Goal: Task Accomplishment & Management: Use online tool/utility

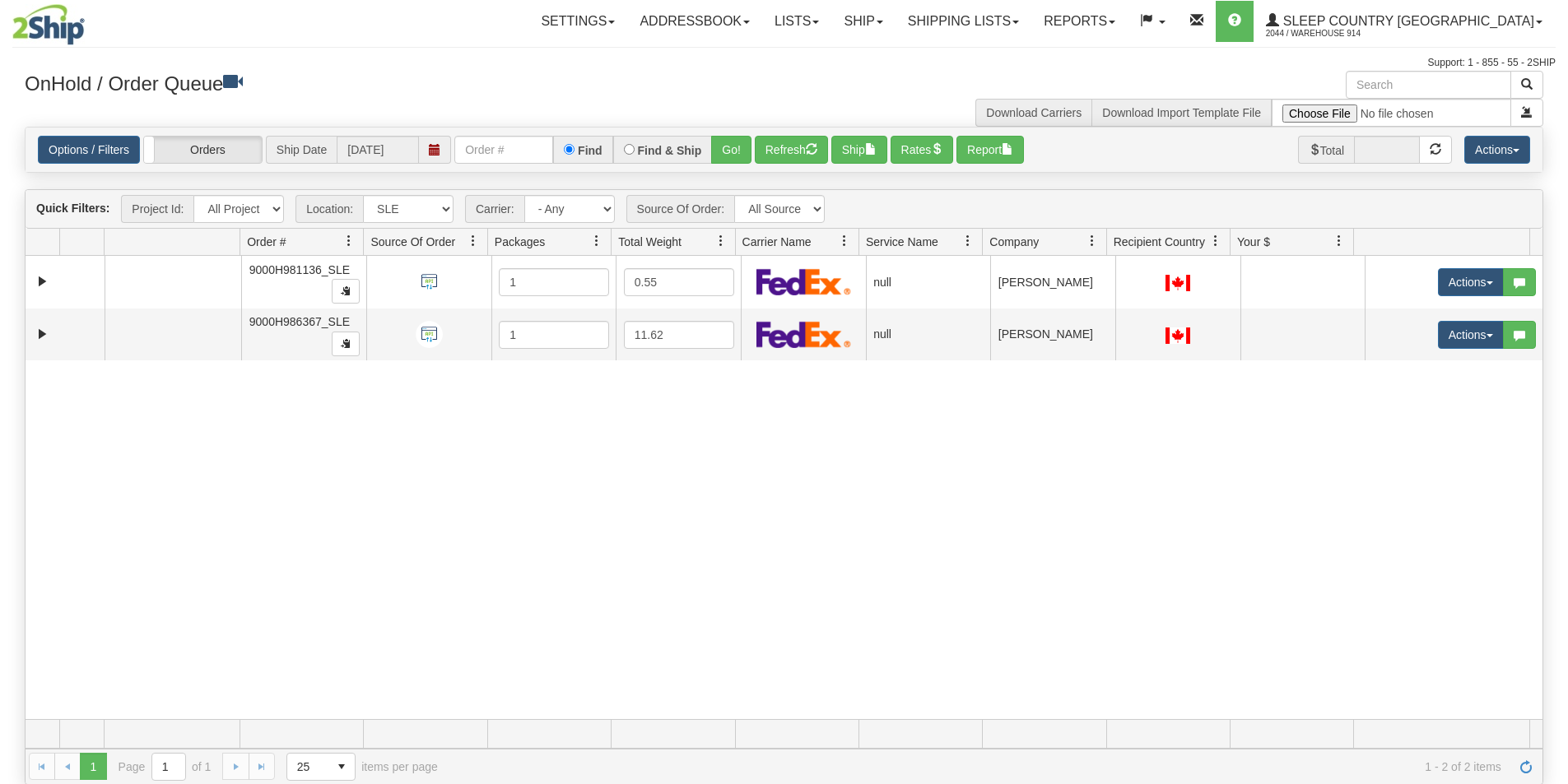
select select "7603"
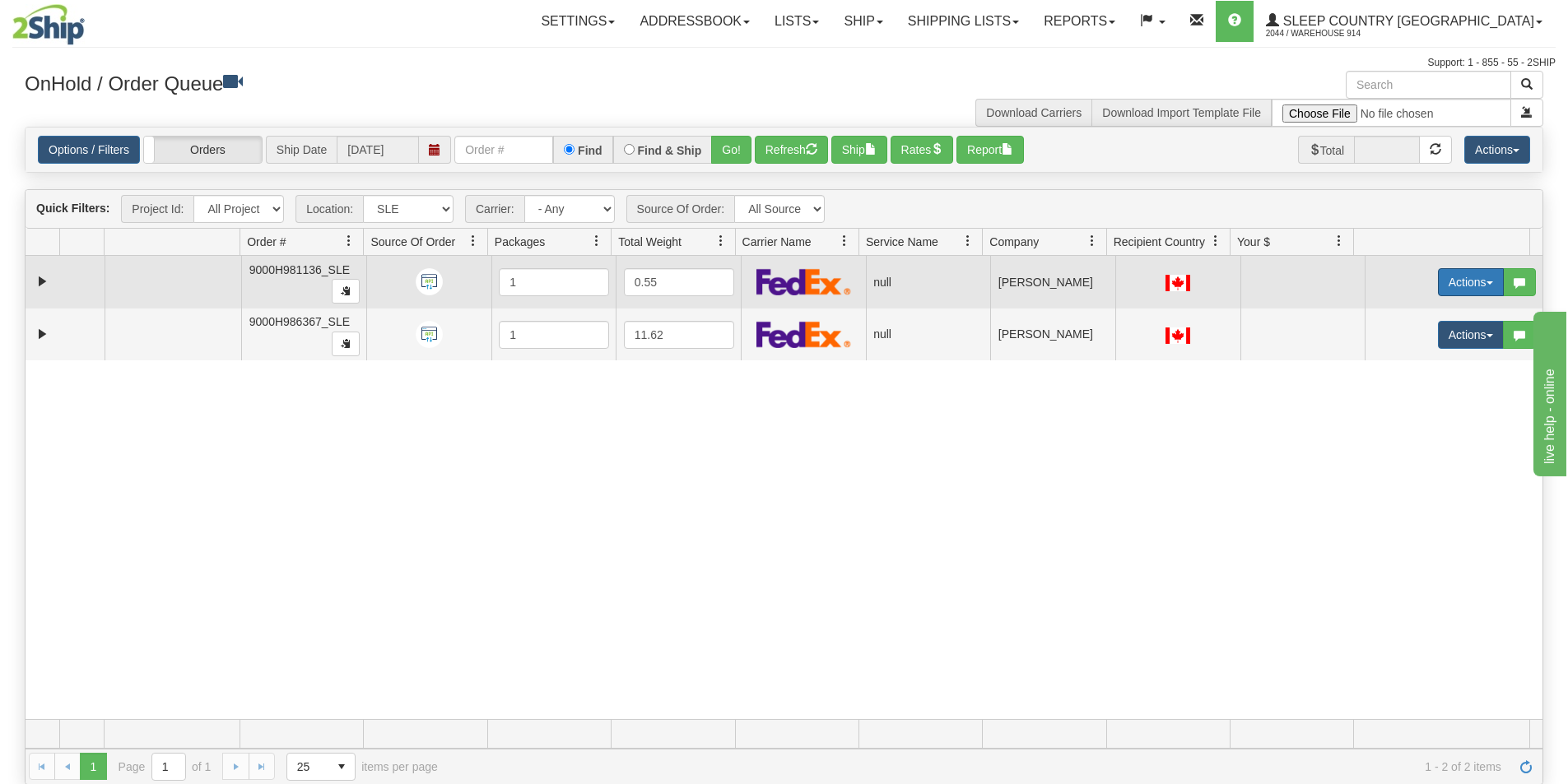
click at [1438, 288] on button "Actions" at bounding box center [1471, 282] width 66 height 28
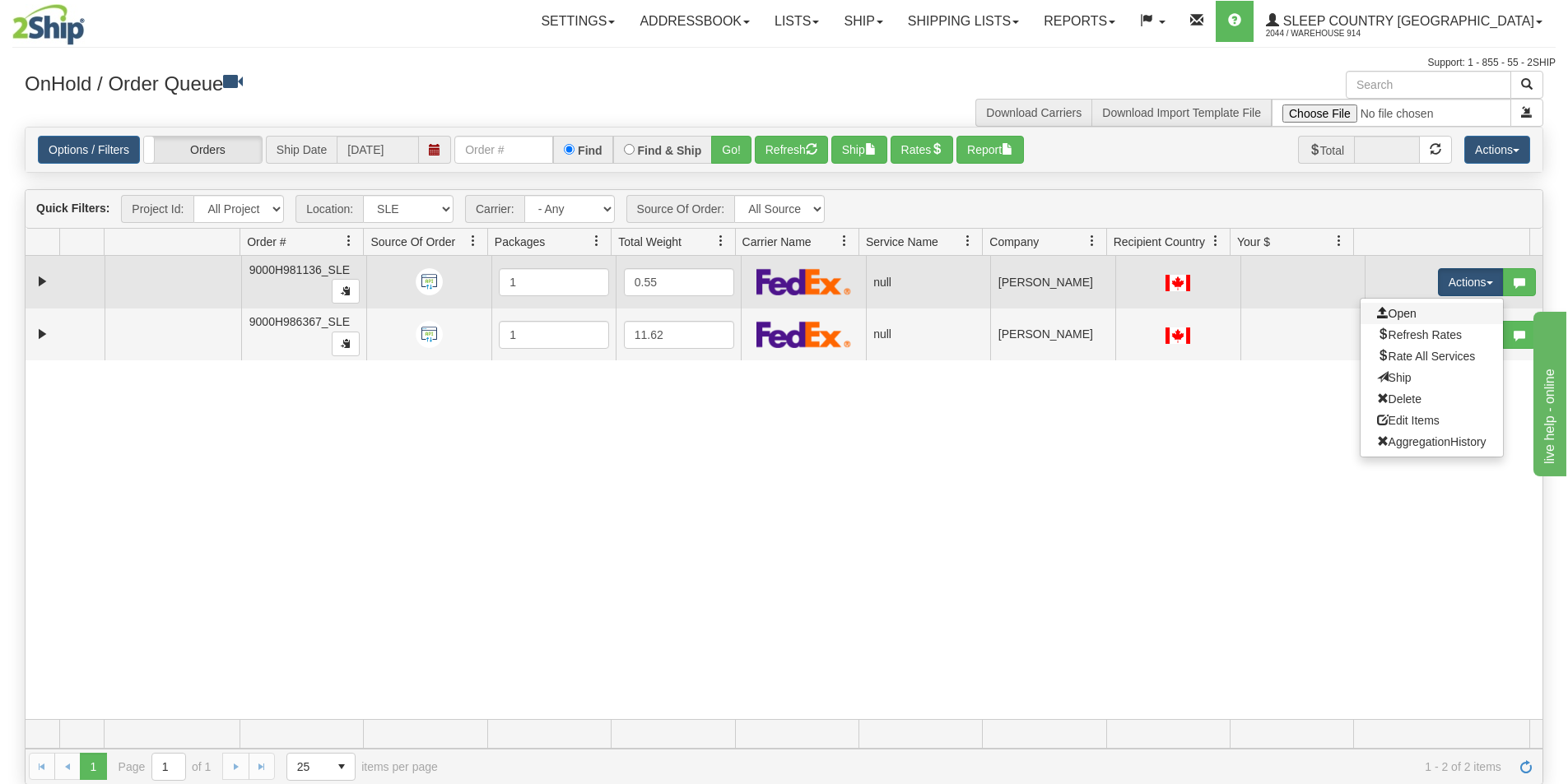
click at [1427, 319] on link "Open" at bounding box center [1432, 314] width 142 height 22
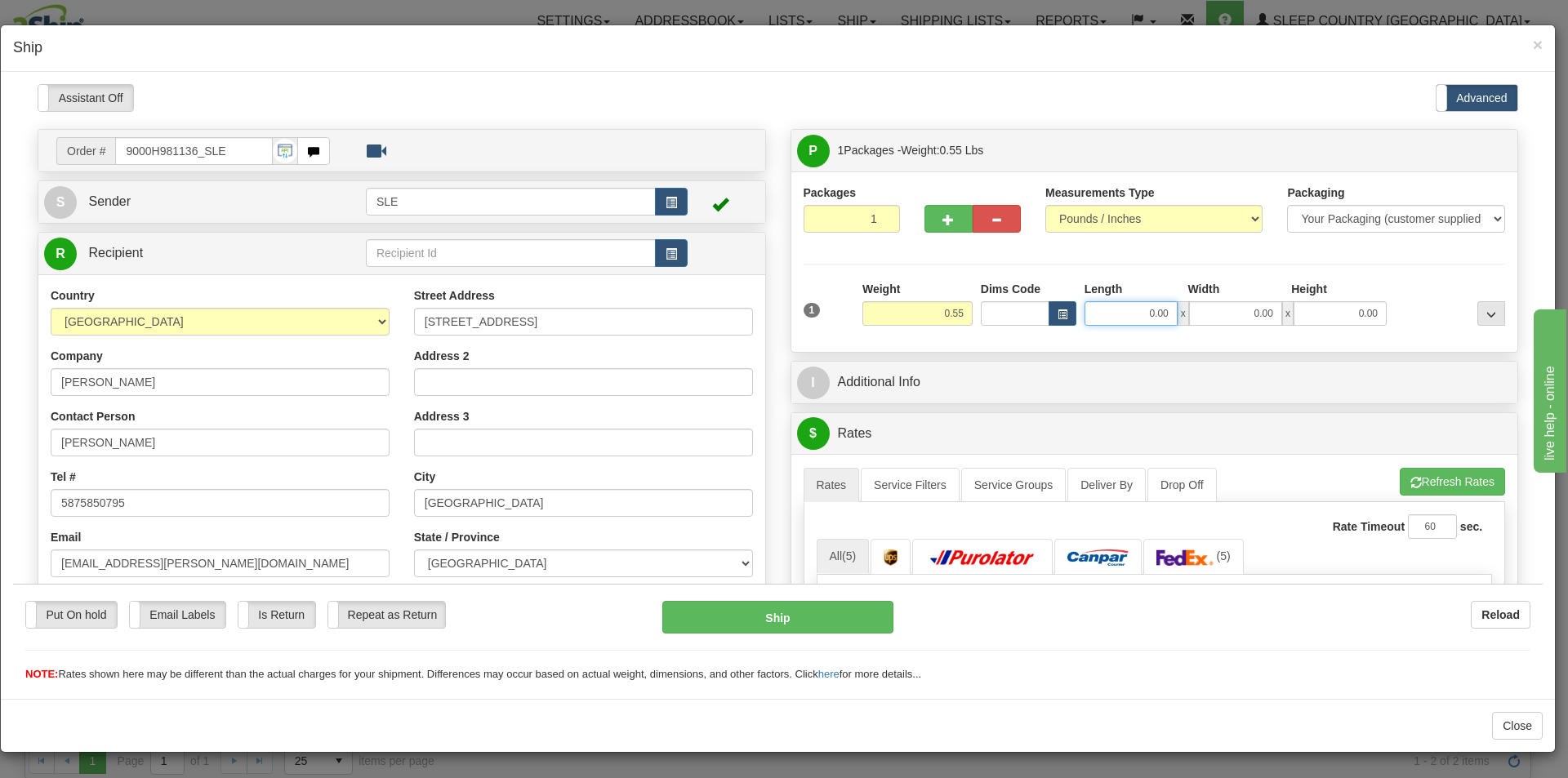
click at [1158, 309] on input "0.00" at bounding box center [1130, 313] width 93 height 24
type input "9.25"
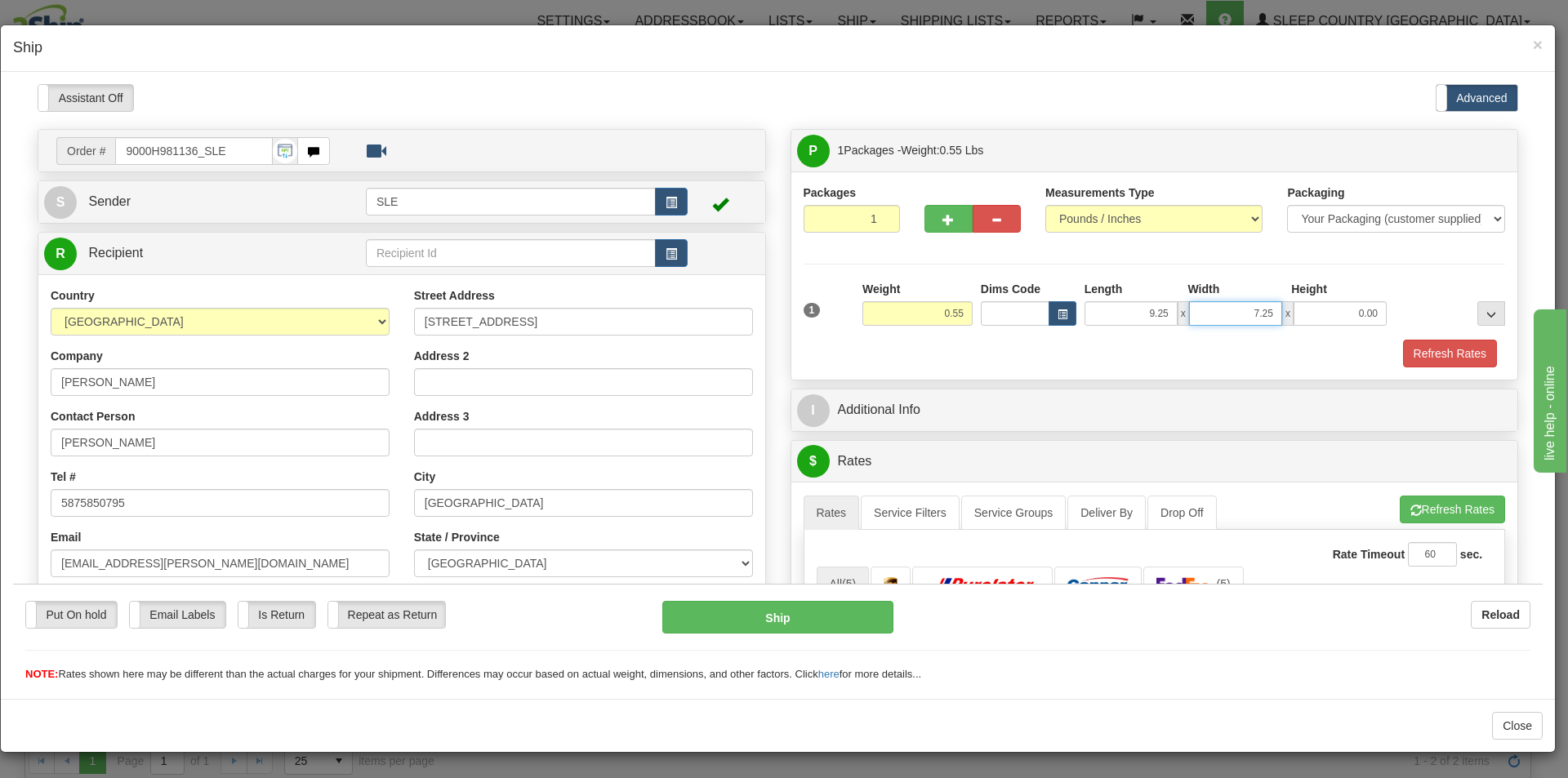
type input "7.25"
type input "13.00"
click at [1441, 514] on button "Refresh Rates" at bounding box center [1452, 509] width 106 height 28
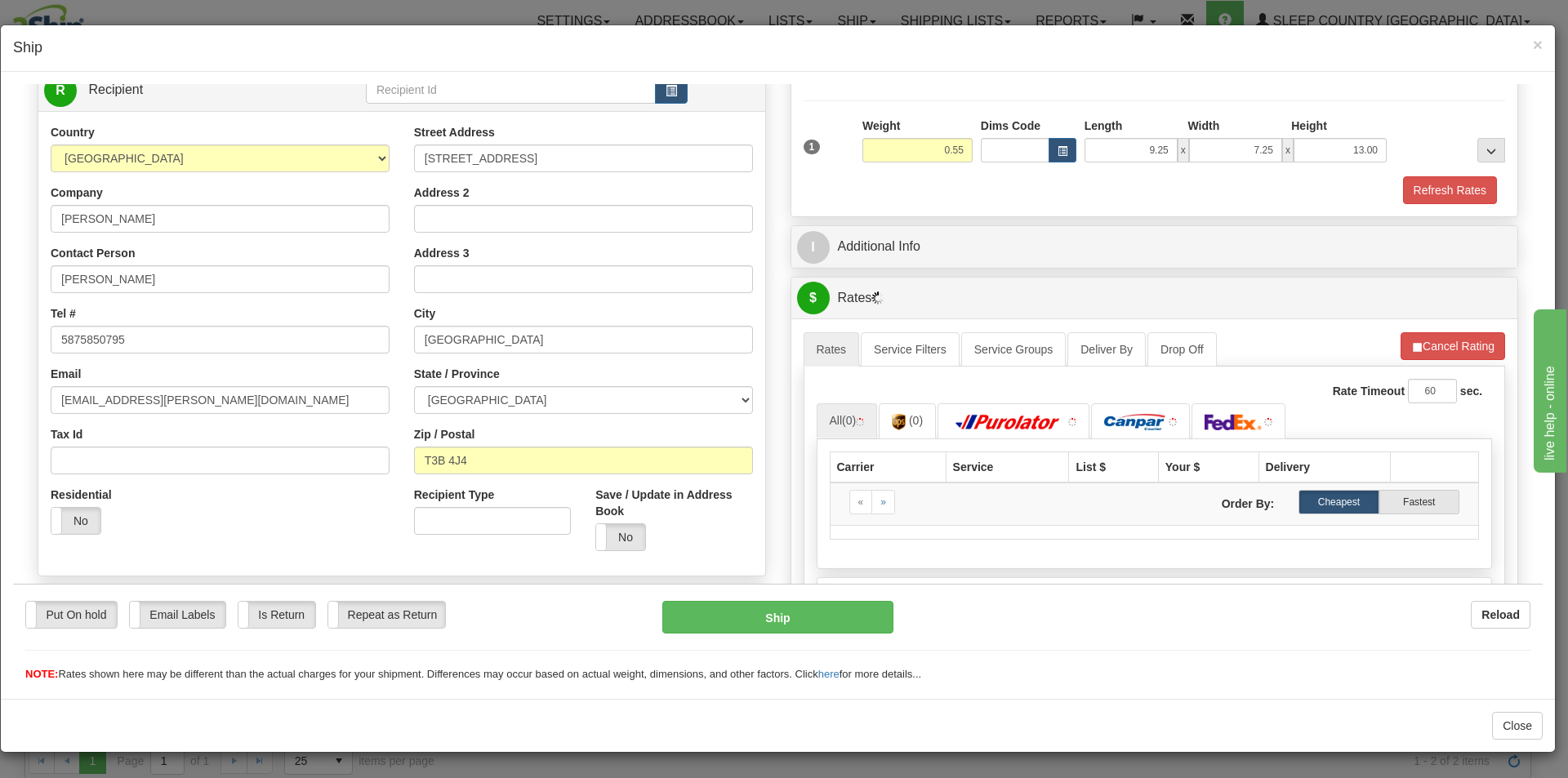
scroll to position [245, 0]
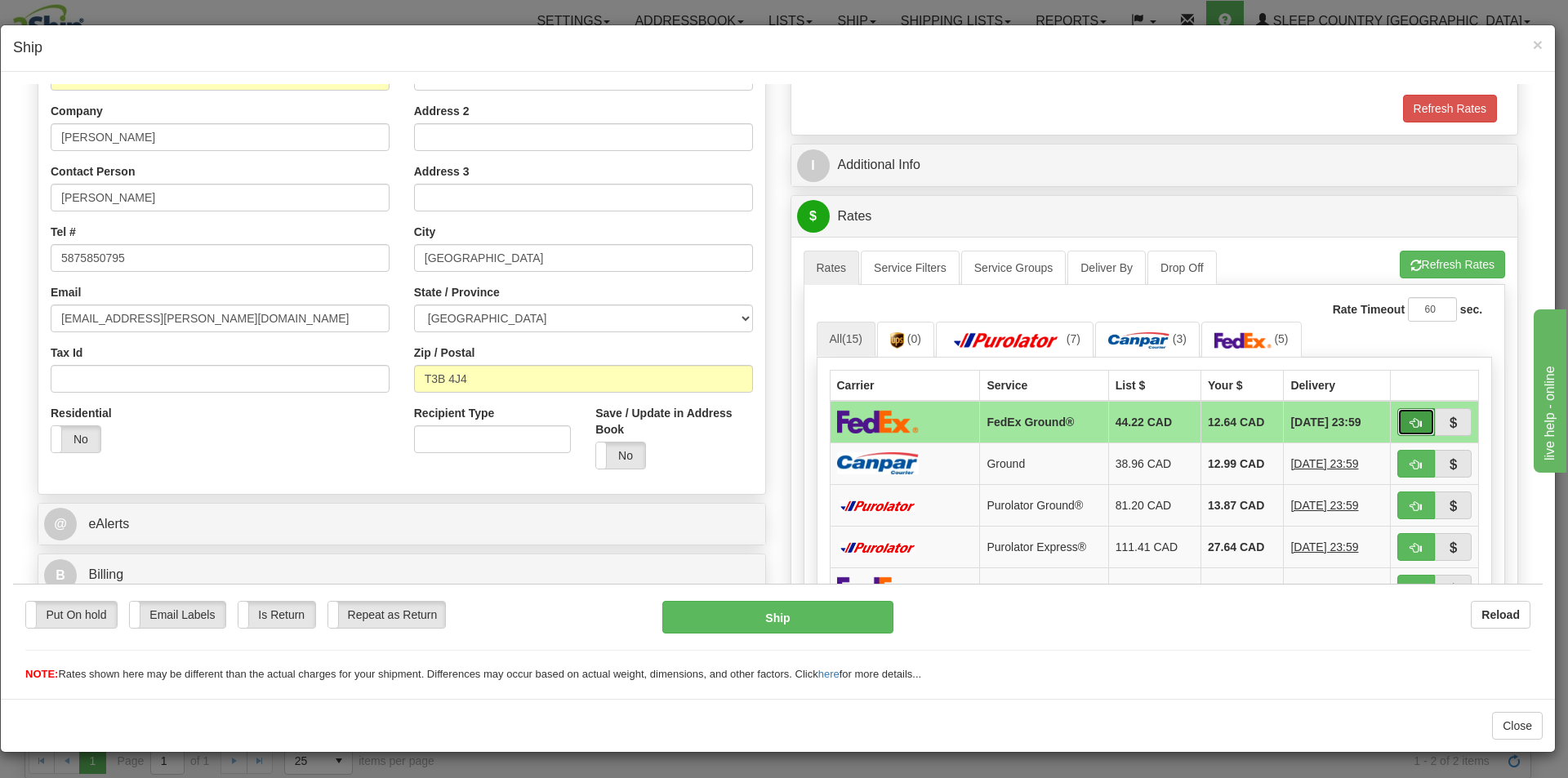
click at [1397, 416] on button "button" at bounding box center [1416, 421] width 38 height 28
type input "92"
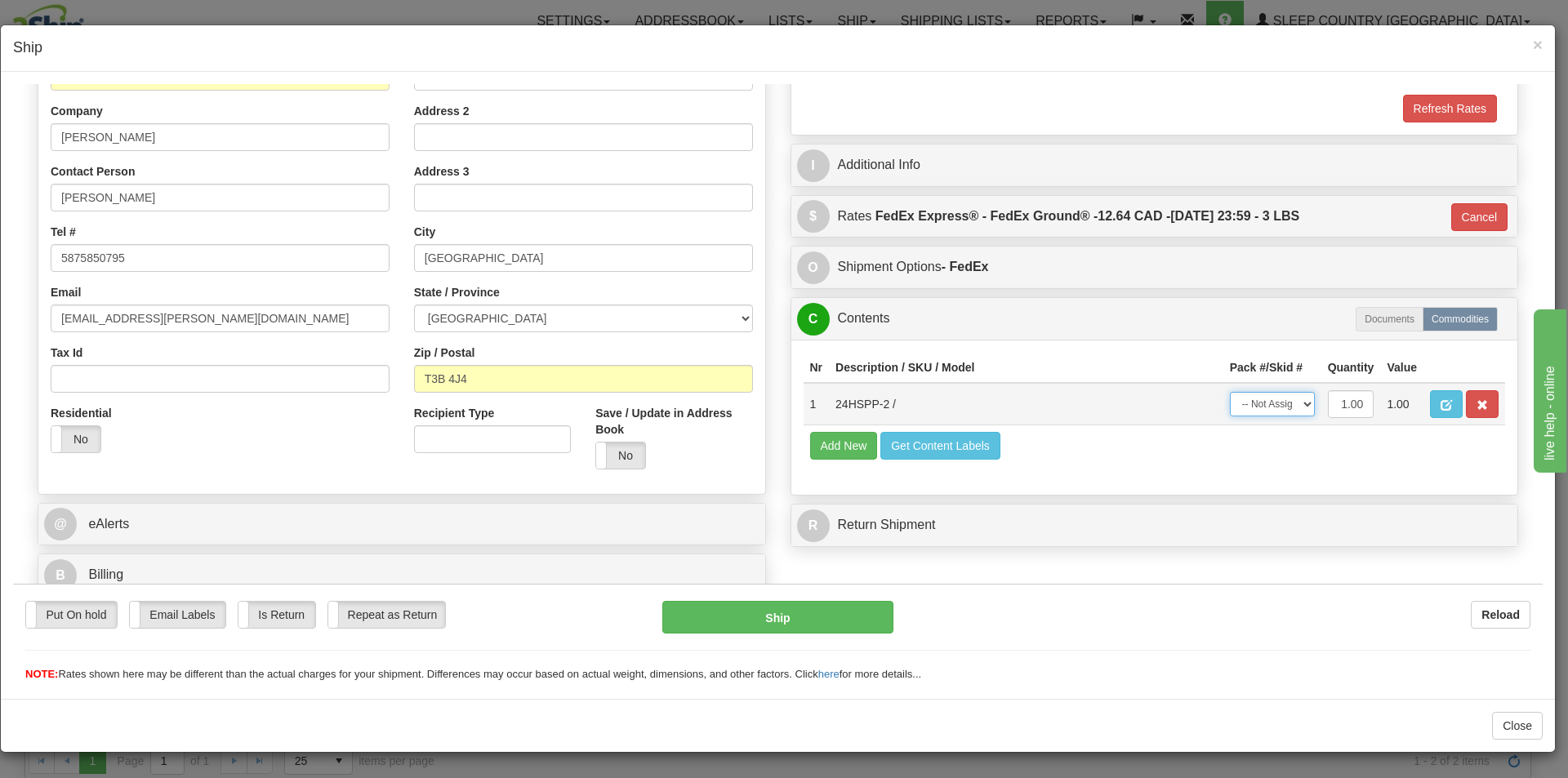
click at [1282, 409] on select "-- Not Assigned -- Package 1" at bounding box center [1271, 403] width 85 height 24
select select "0"
click at [1229, 391] on select "-- Not Assigned -- Package 1" at bounding box center [1271, 403] width 85 height 24
click at [848, 623] on button "Ship" at bounding box center [777, 616] width 230 height 33
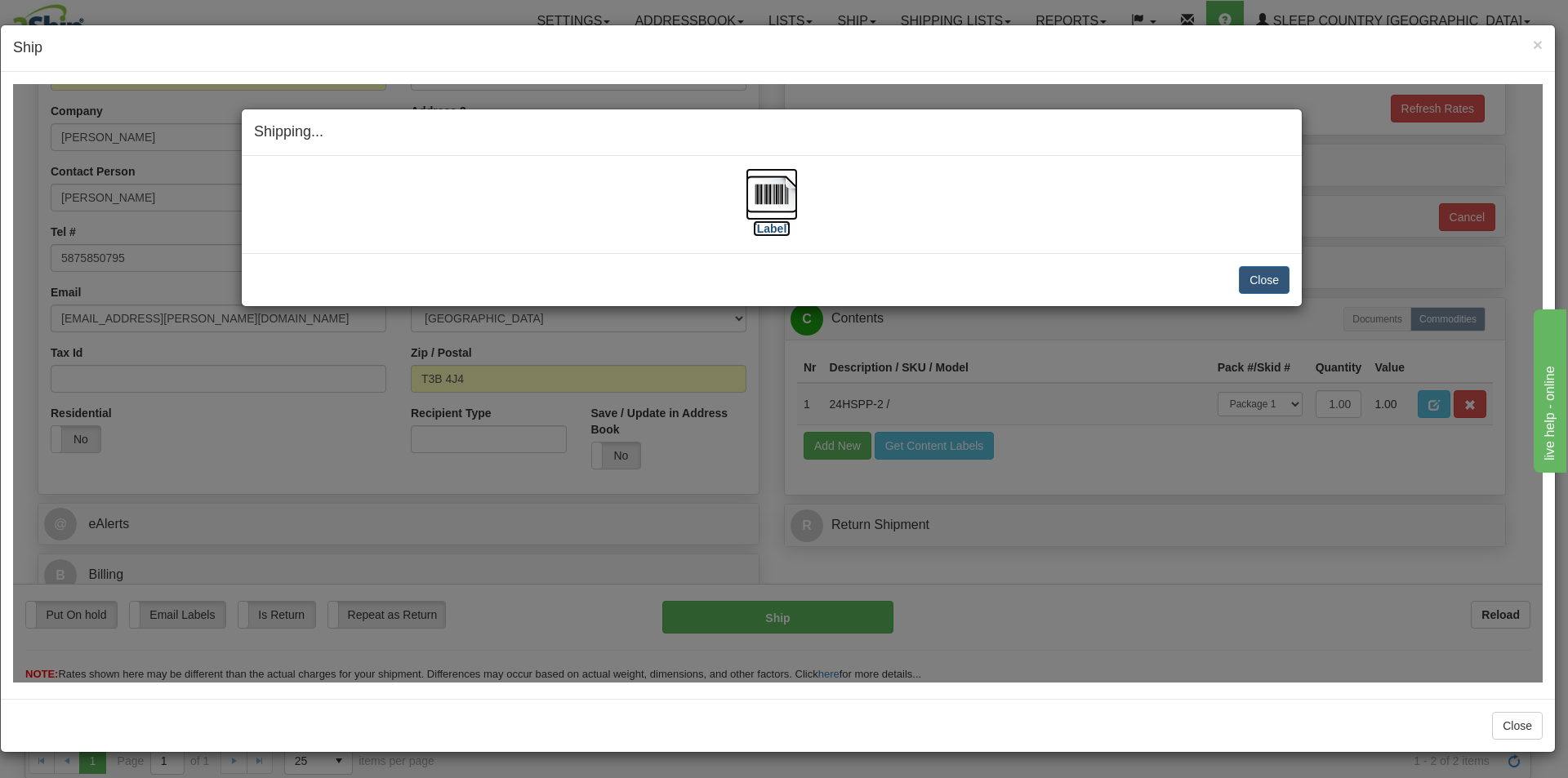
click at [781, 202] on img at bounding box center [771, 193] width 52 height 52
click at [1253, 285] on button "Close" at bounding box center [1264, 279] width 51 height 28
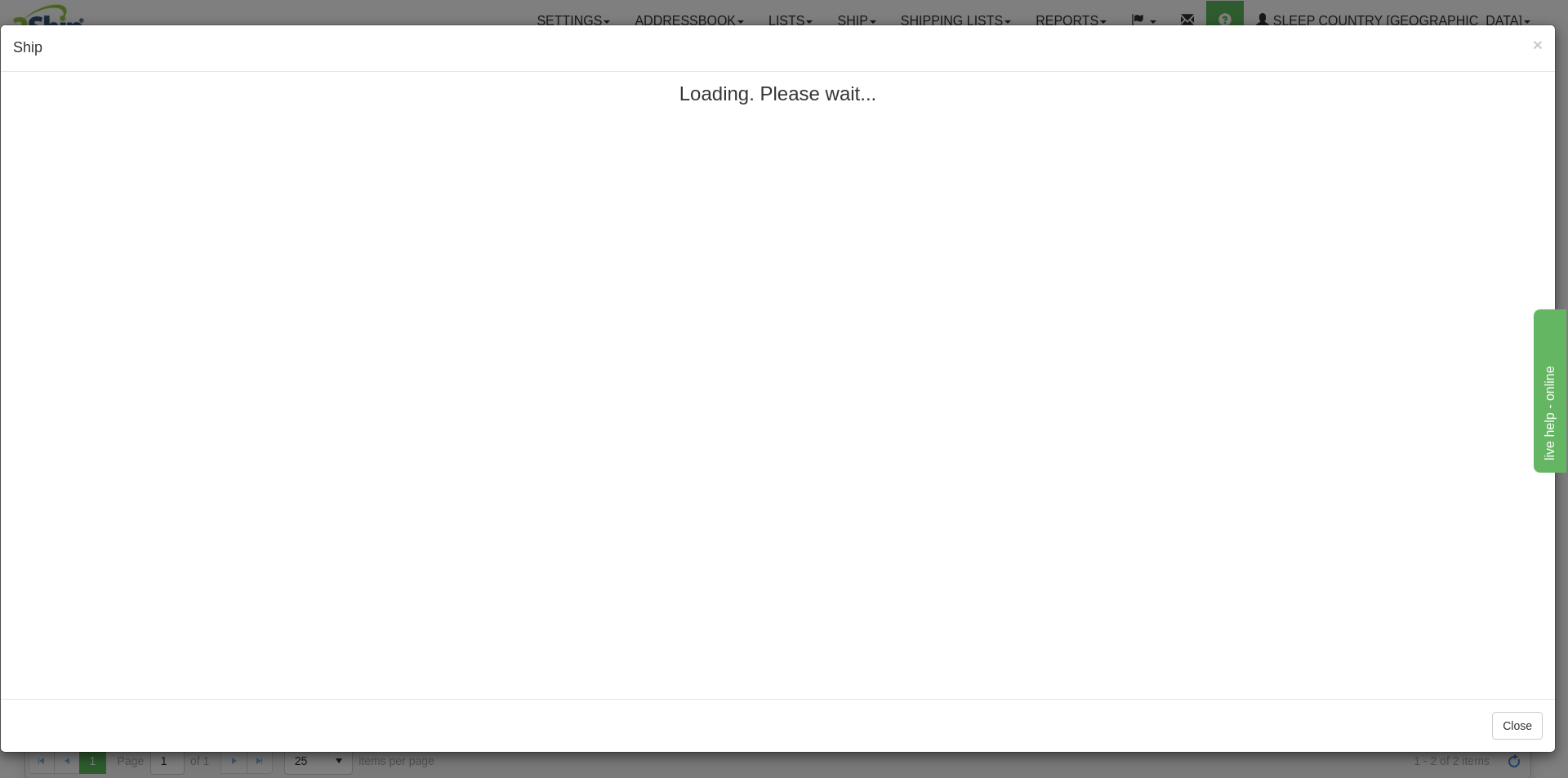
scroll to position [0, 0]
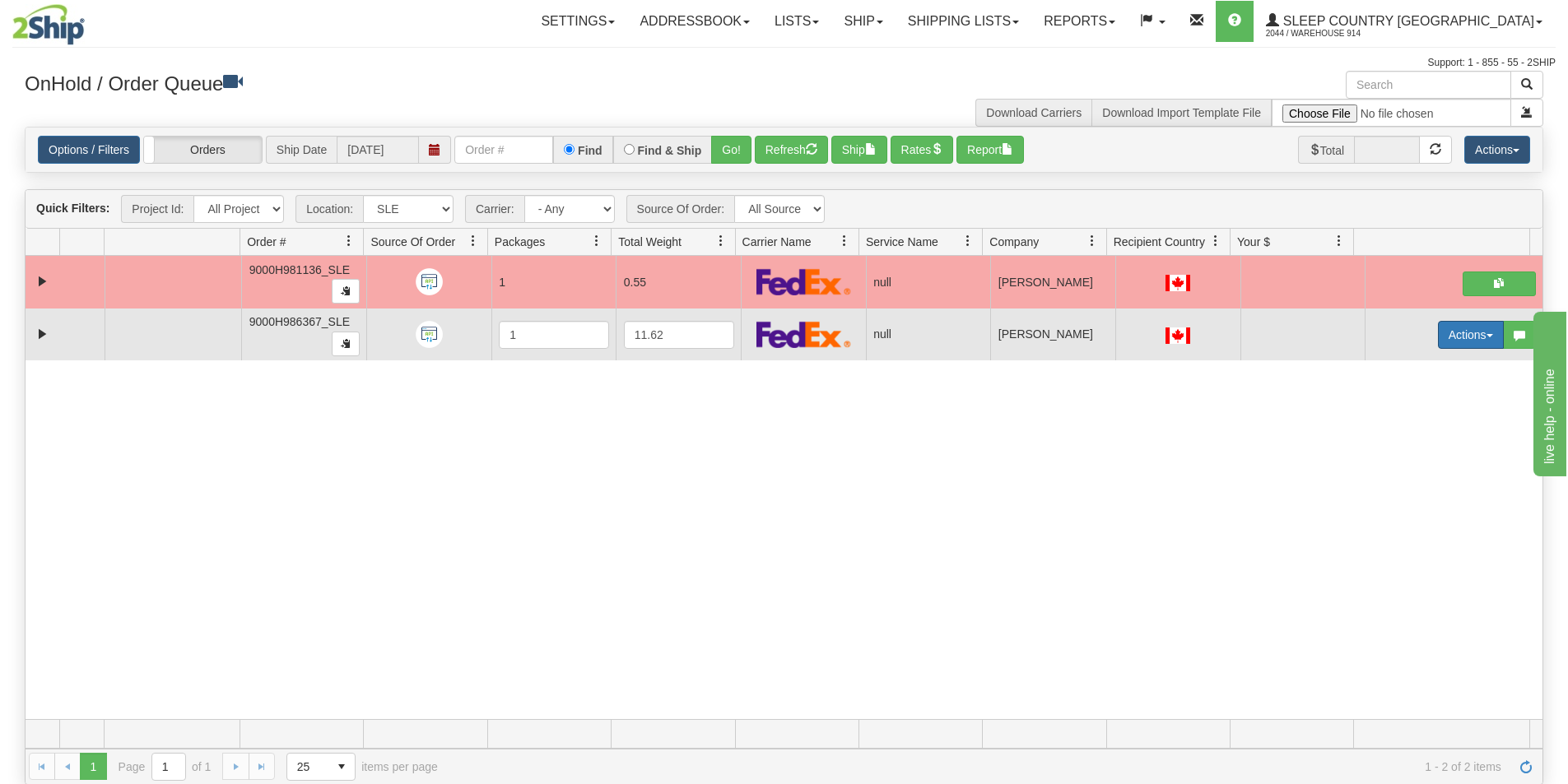
click at [1453, 340] on button "Actions" at bounding box center [1471, 334] width 66 height 28
click at [1385, 364] on span "Open" at bounding box center [1397, 366] width 40 height 13
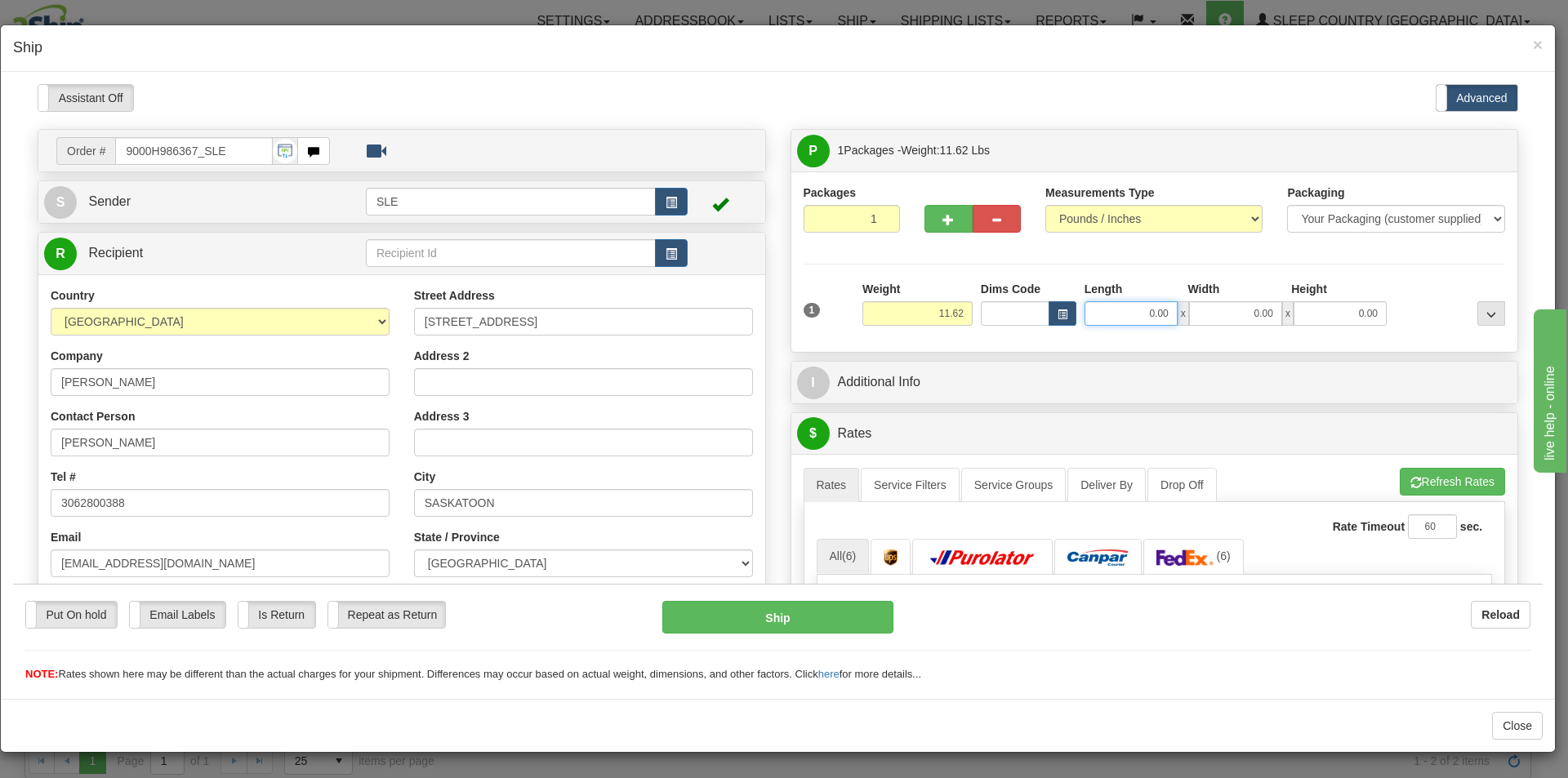
click at [1162, 309] on input "0.00" at bounding box center [1130, 313] width 93 height 24
type input "11.25"
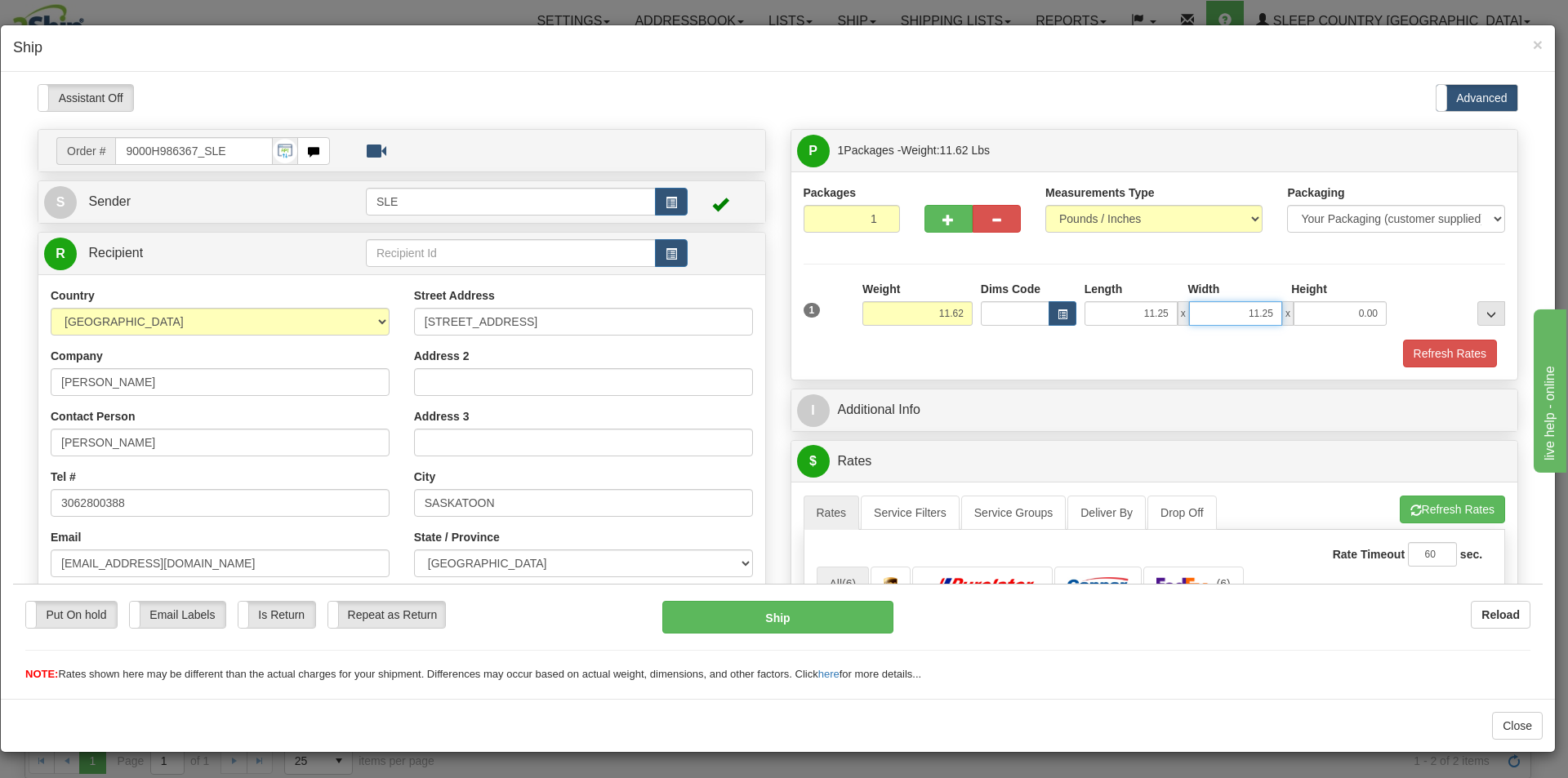
type input "11.25"
type input "22.50"
click at [1426, 503] on button "Refresh Rates" at bounding box center [1452, 509] width 106 height 28
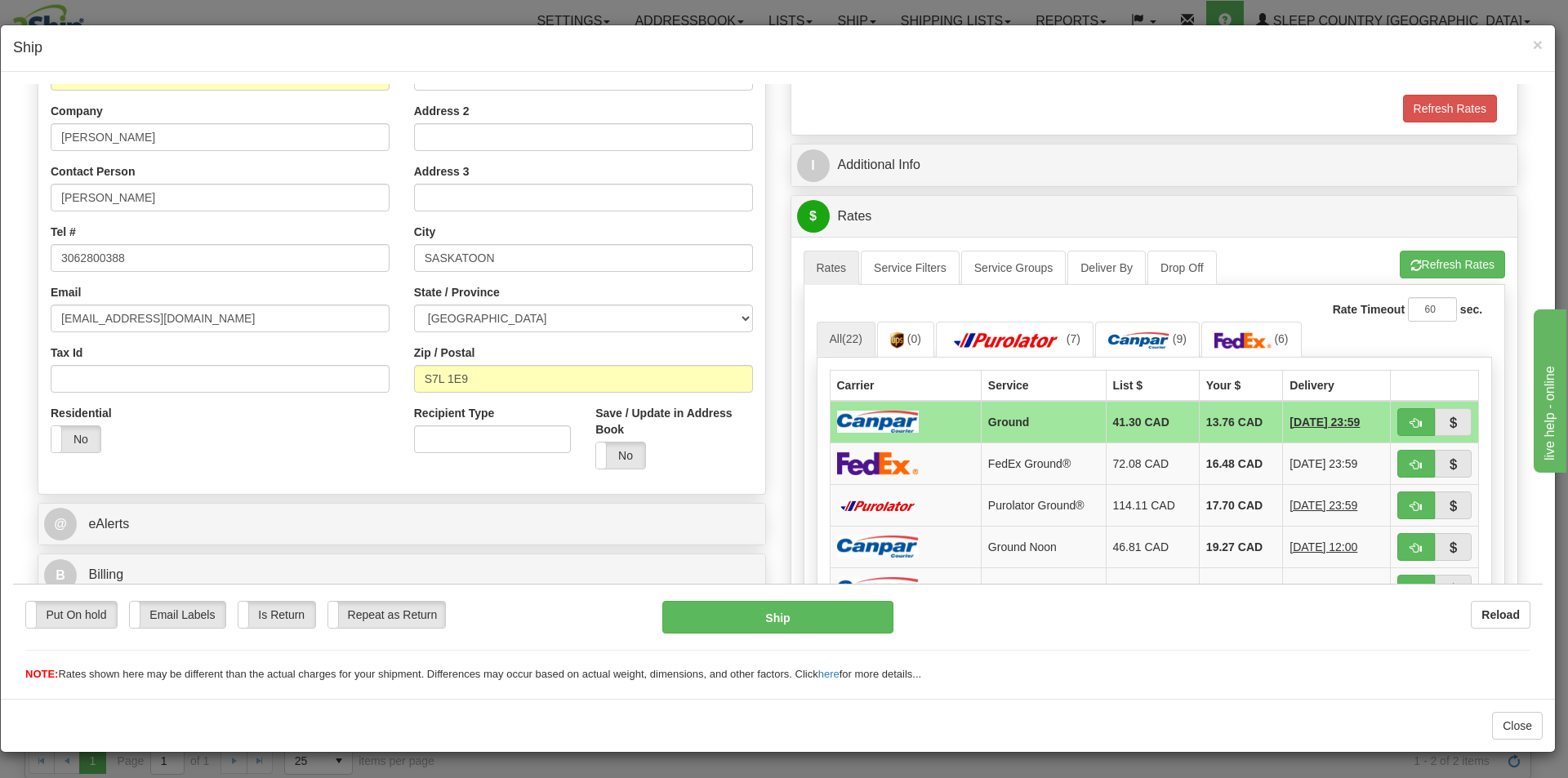
scroll to position [327, 0]
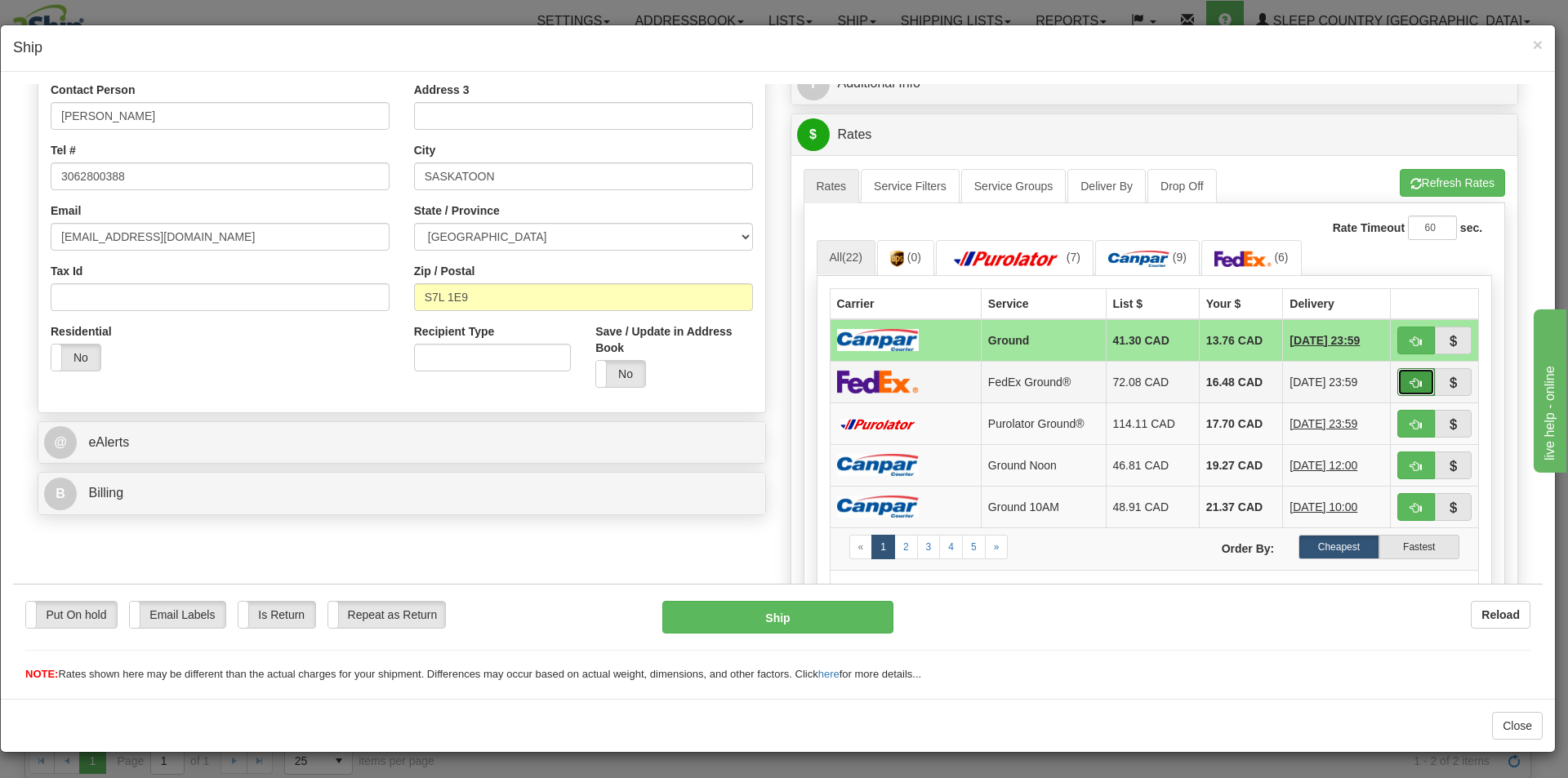
click at [1397, 380] on button "button" at bounding box center [1416, 381] width 38 height 28
type input "92"
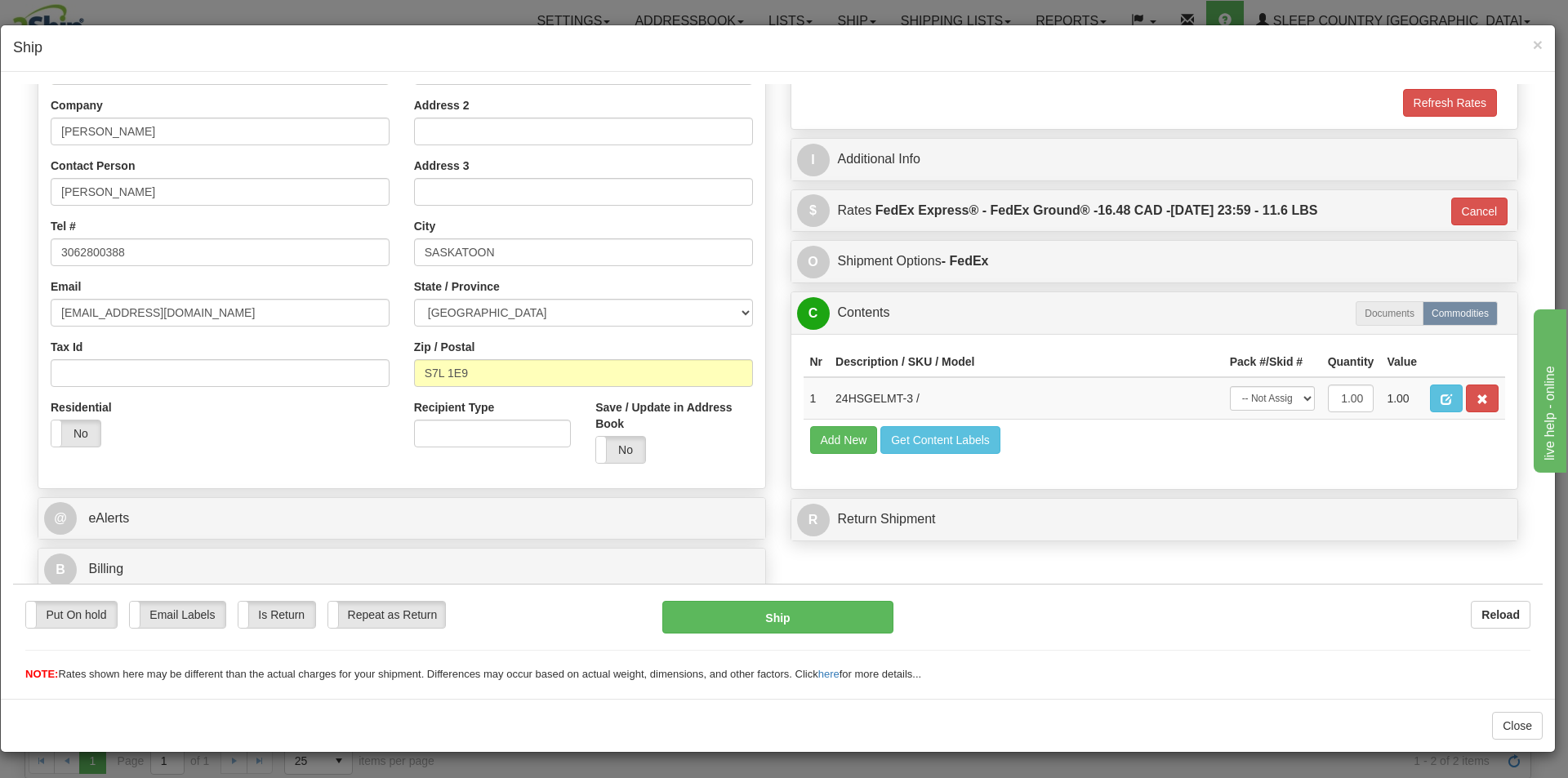
scroll to position [251, 0]
drag, startPoint x: 1277, startPoint y: 389, endPoint x: 1272, endPoint y: 405, distance: 16.8
click at [1277, 389] on select "-- Not Assigned -- Package 1" at bounding box center [1271, 397] width 85 height 24
select select "0"
click at [1229, 385] on select "-- Not Assigned -- Package 1" at bounding box center [1271, 397] width 85 height 24
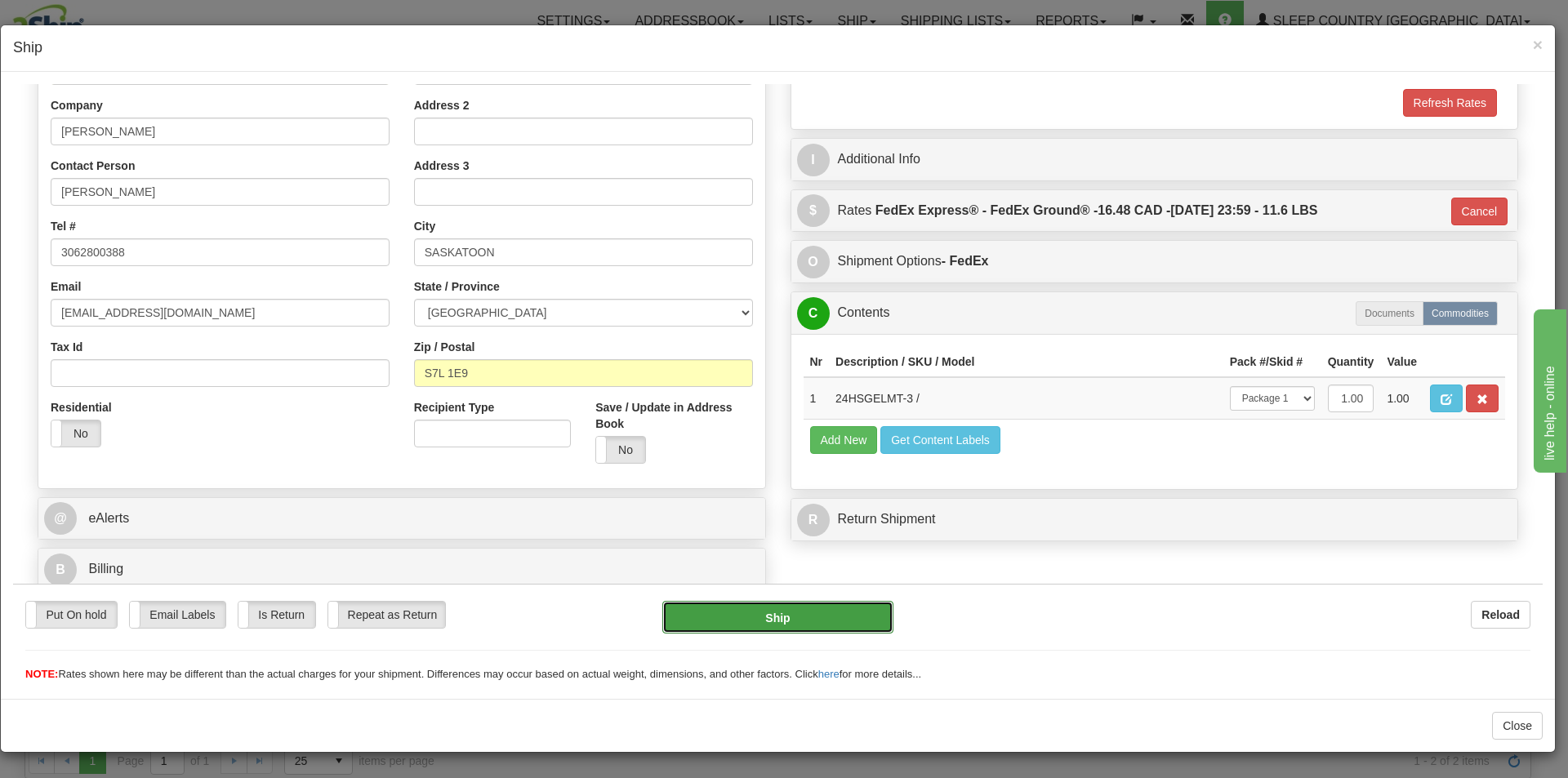
click at [785, 610] on button "Ship" at bounding box center [777, 616] width 230 height 33
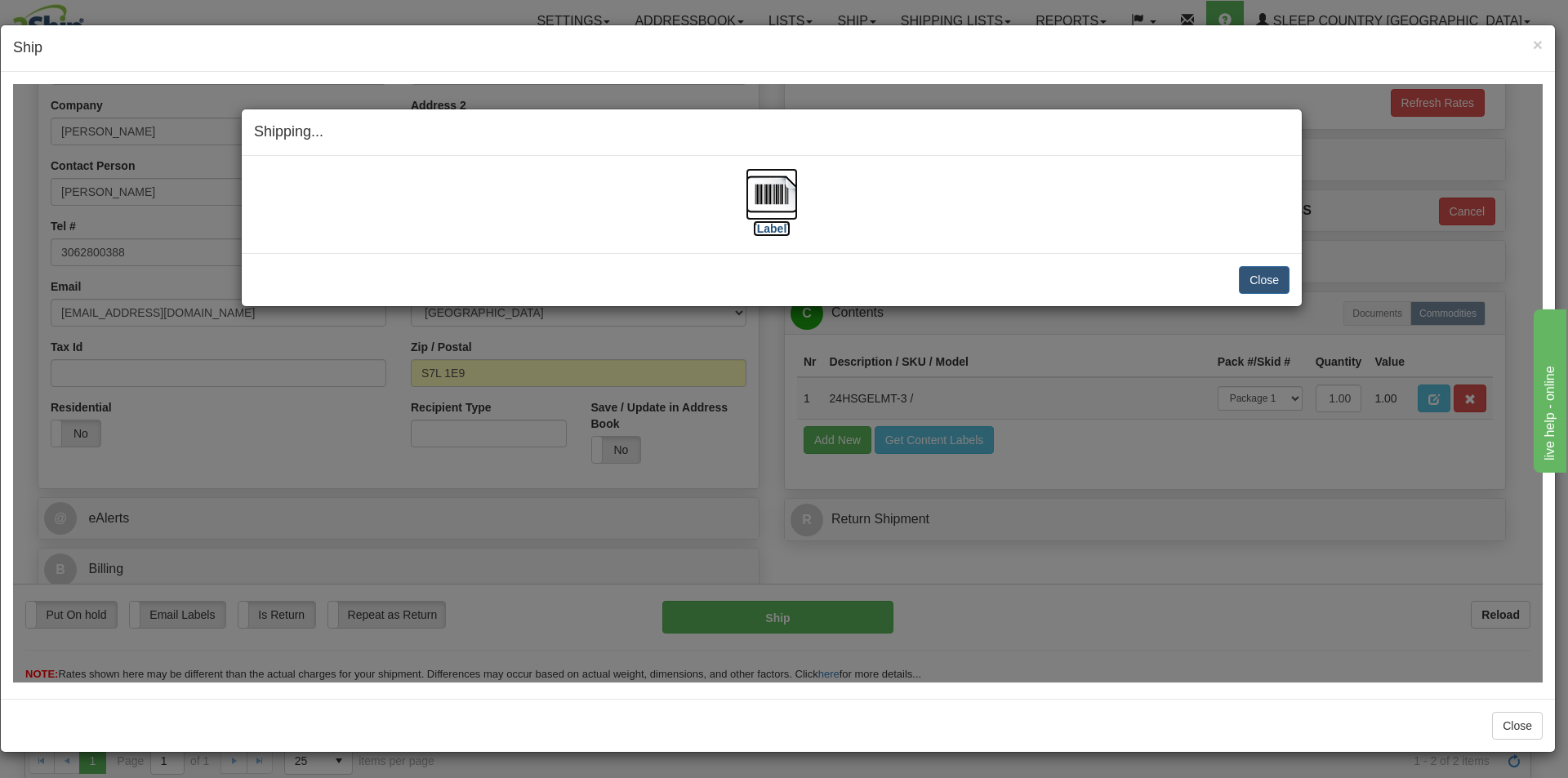
click at [786, 203] on img at bounding box center [771, 193] width 52 height 52
click at [1256, 288] on button "Close" at bounding box center [1264, 279] width 51 height 28
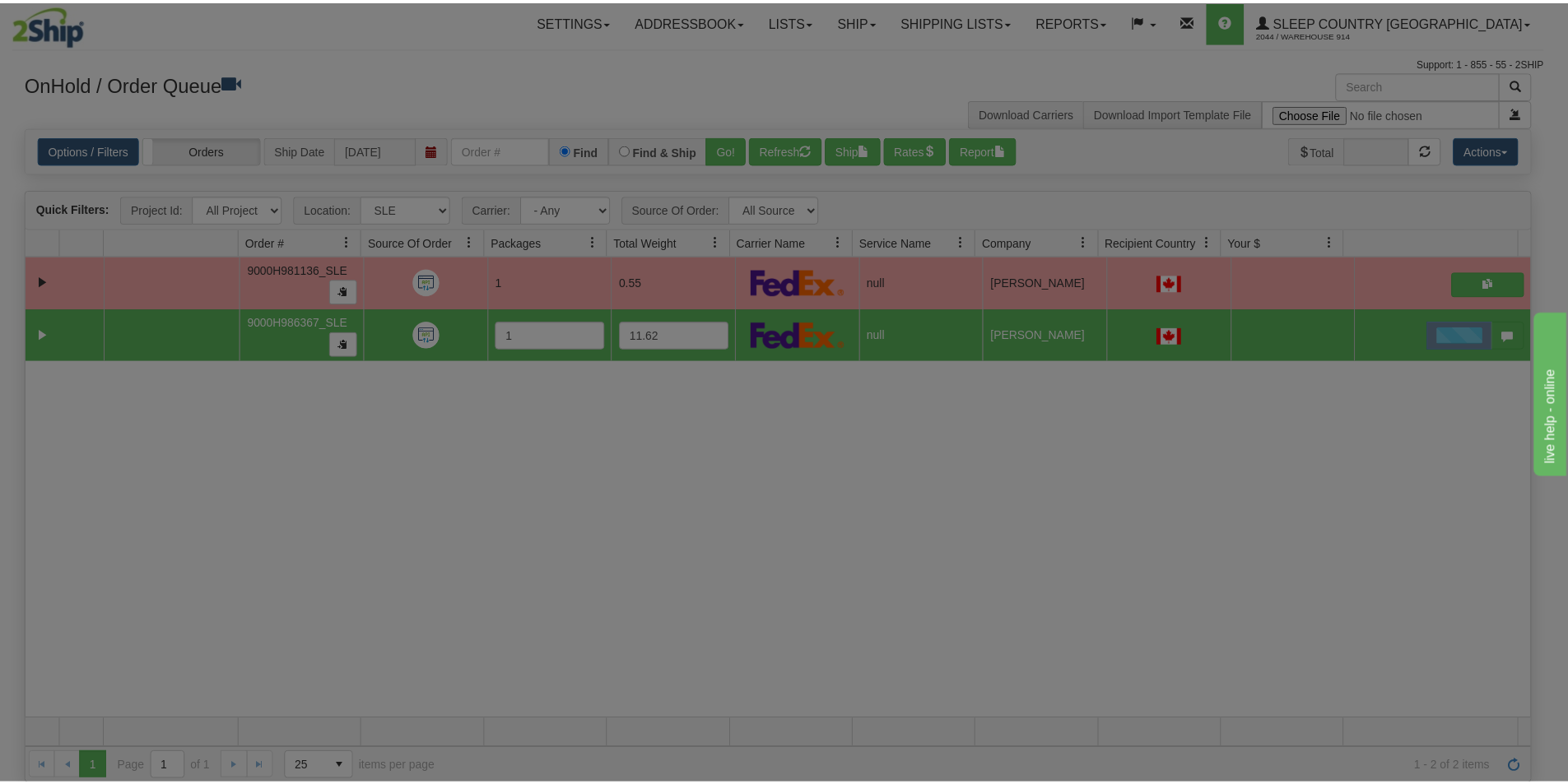
scroll to position [0, 0]
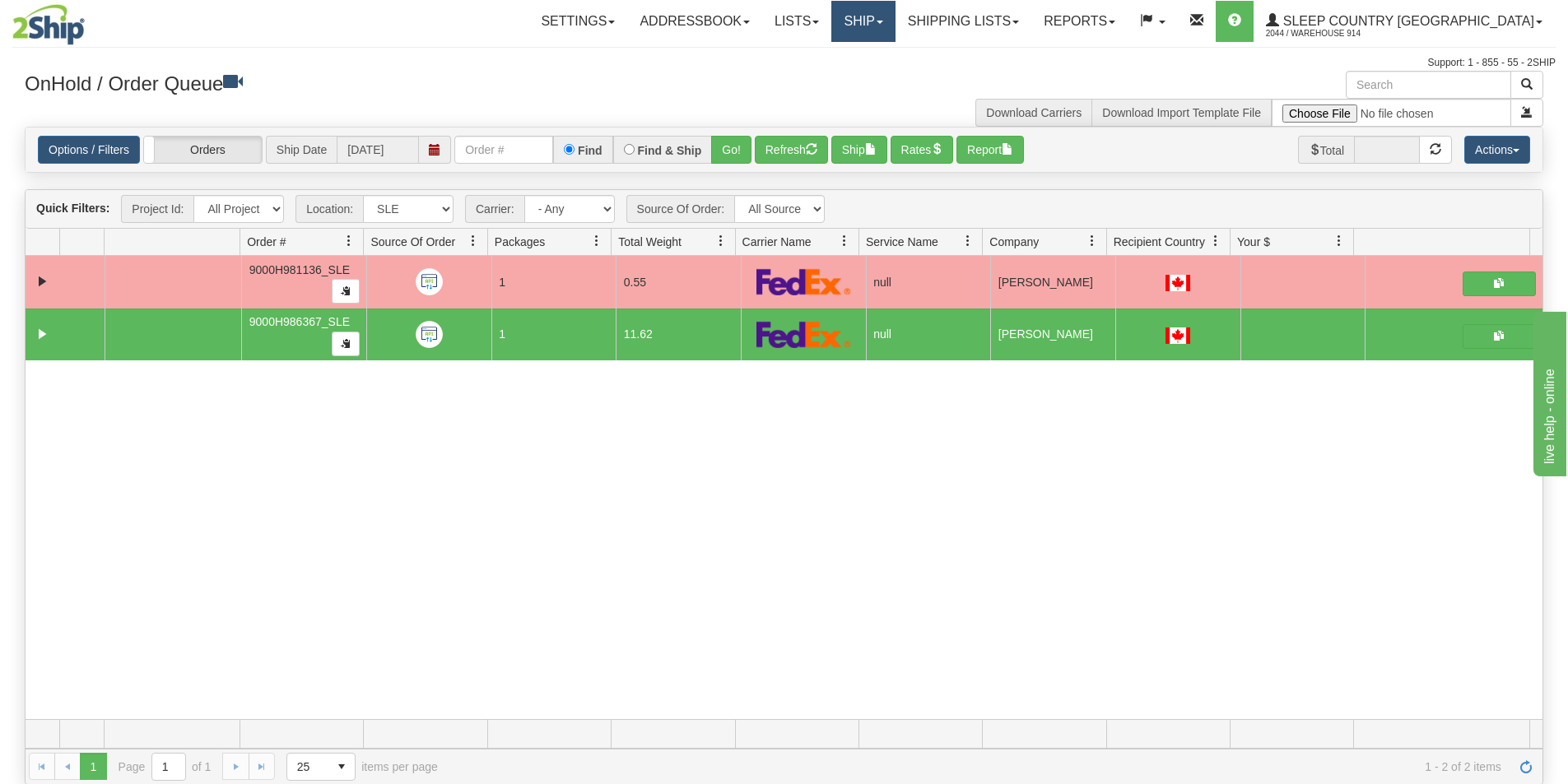
click at [895, 21] on link "Ship" at bounding box center [862, 21] width 63 height 41
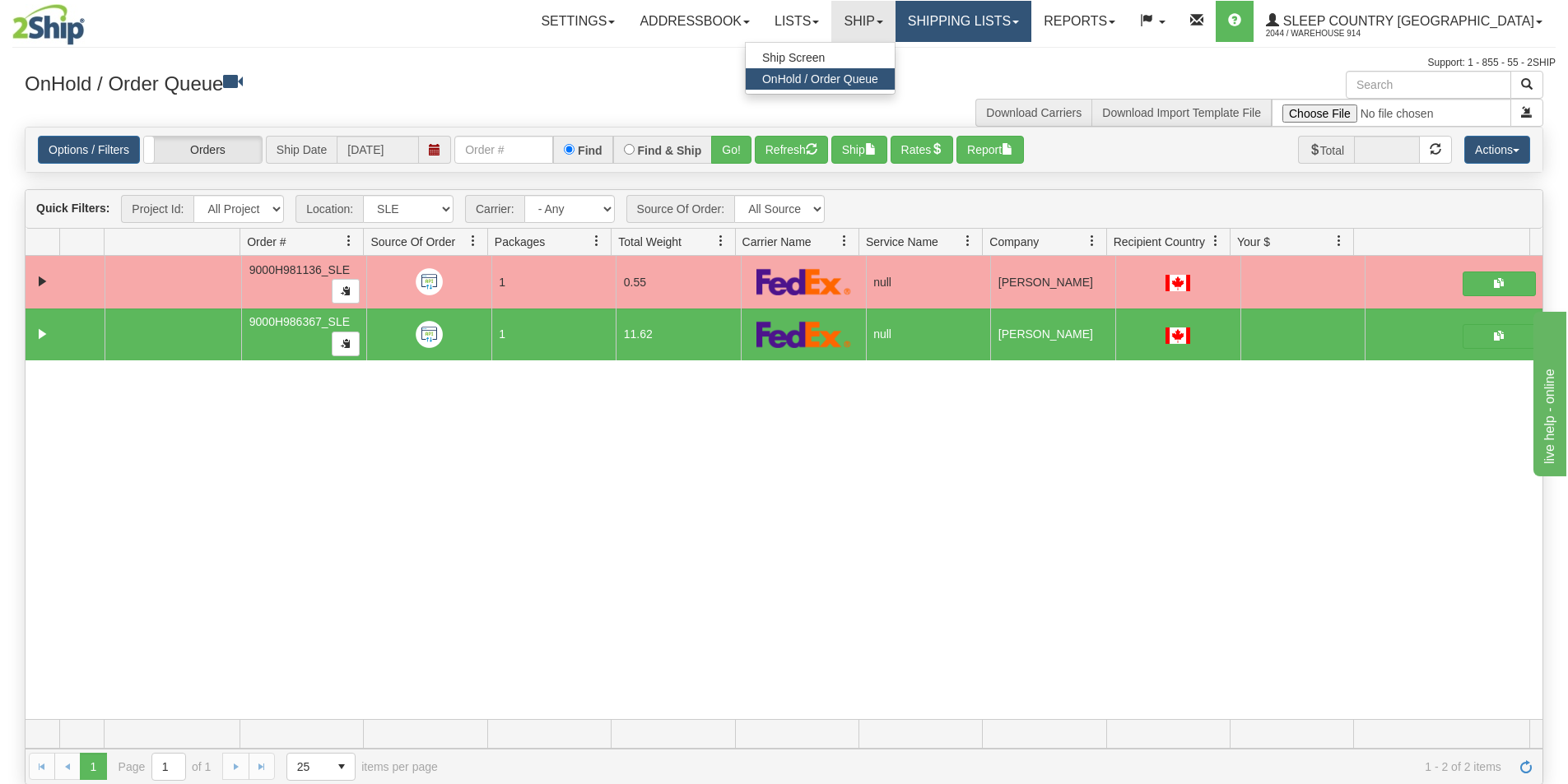
click at [1012, 23] on link "Shipping lists" at bounding box center [963, 21] width 136 height 41
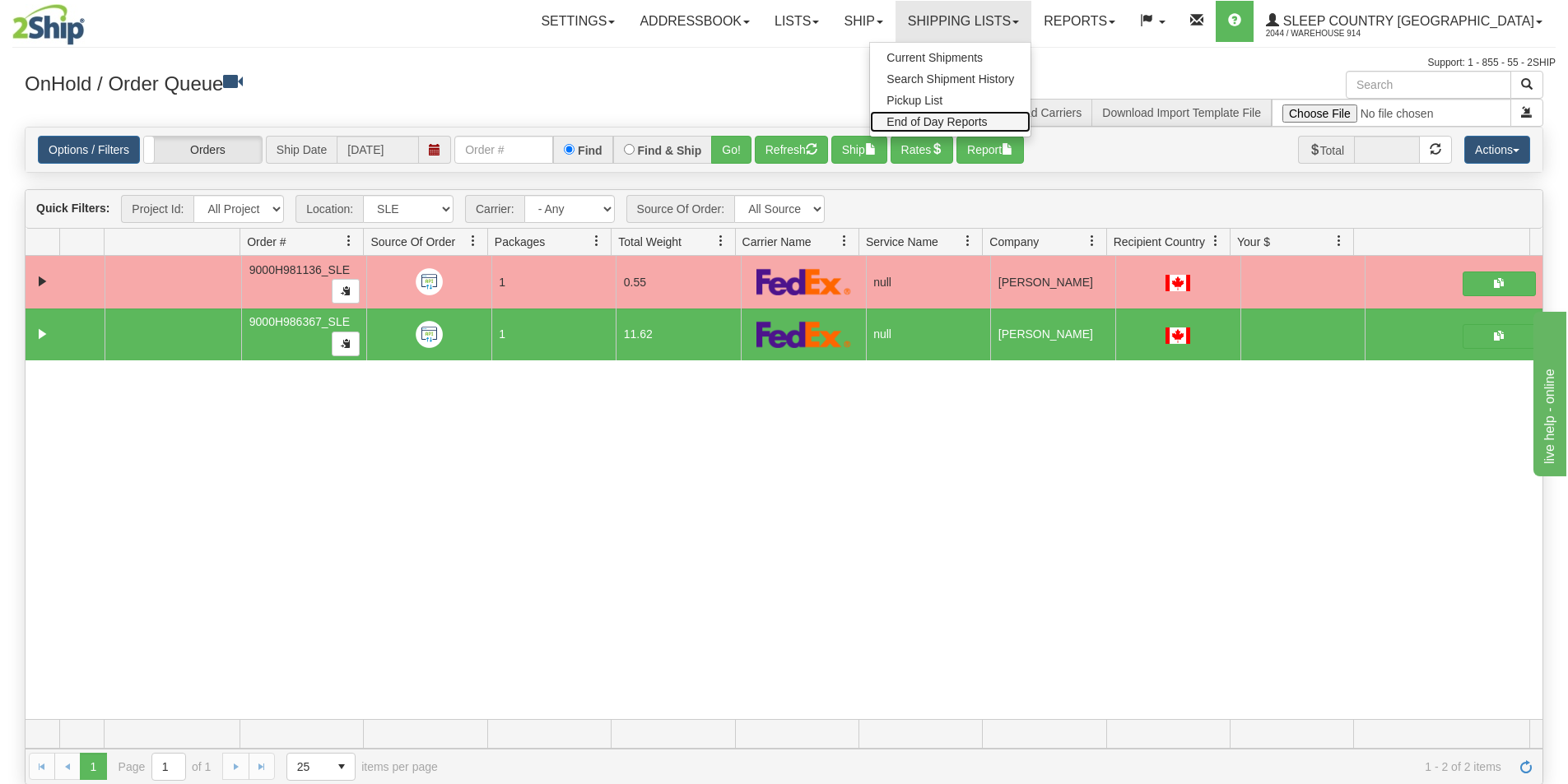
click at [987, 122] on span "End of Day Reports" at bounding box center [937, 121] width 101 height 13
